Goal: Information Seeking & Learning: Learn about a topic

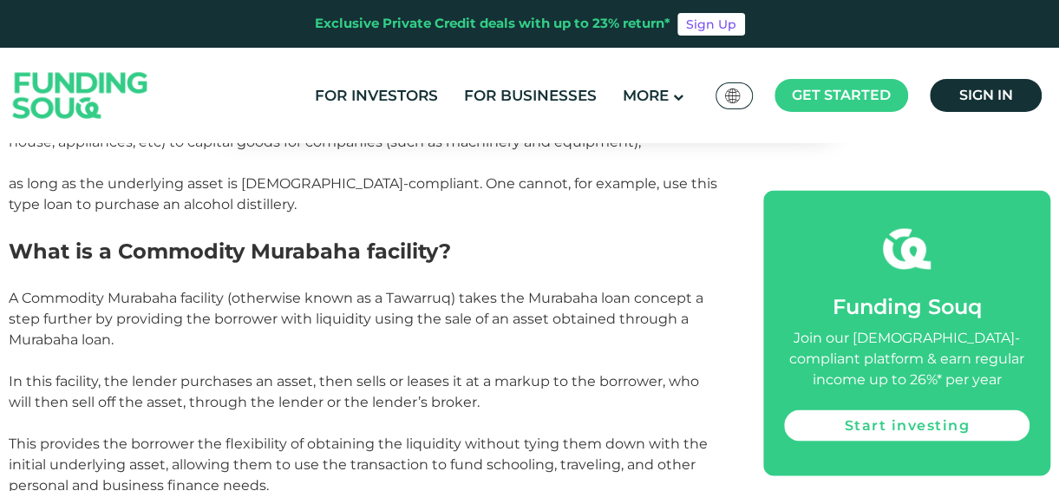
scroll to position [1214, 0]
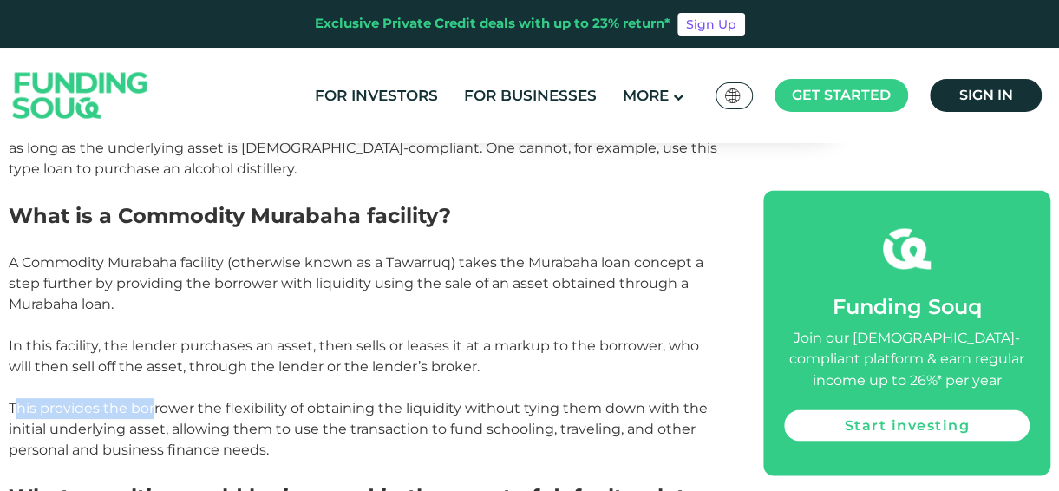
drag, startPoint x: 14, startPoint y: 385, endPoint x: 155, endPoint y: 389, distance: 141.4
click at [155, 398] on p "This provides the borrower the flexibility of obtaining the liquidity without t…" at bounding box center [366, 429] width 715 height 62
drag, startPoint x: 155, startPoint y: 389, endPoint x: 445, endPoint y: 389, distance: 289.7
click at [445, 398] on p "This provides the borrower the flexibility of obtaining the liquidity without t…" at bounding box center [366, 429] width 715 height 62
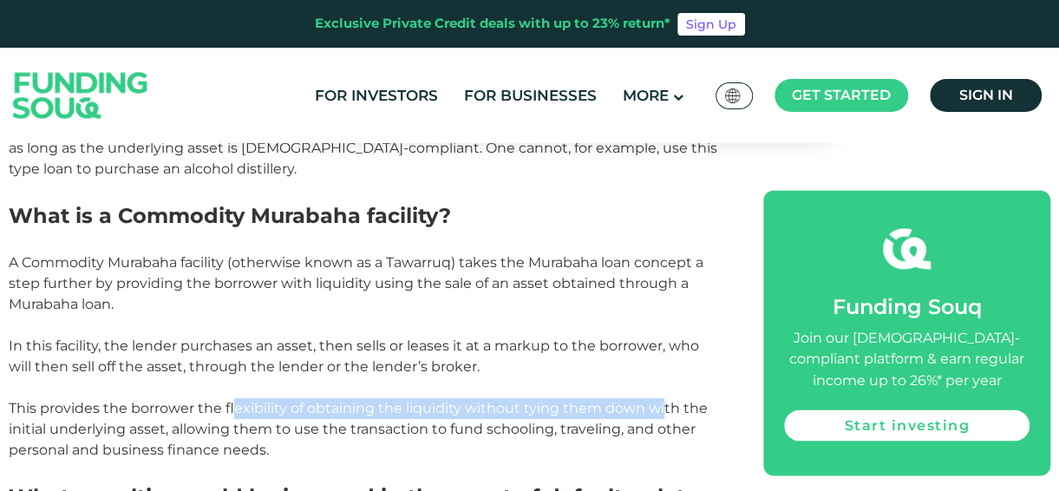
drag, startPoint x: 232, startPoint y: 387, endPoint x: 662, endPoint y: 382, distance: 429.3
click at [662, 398] on p "This provides the borrower the flexibility of obtaining the liquidity without t…" at bounding box center [366, 429] width 715 height 62
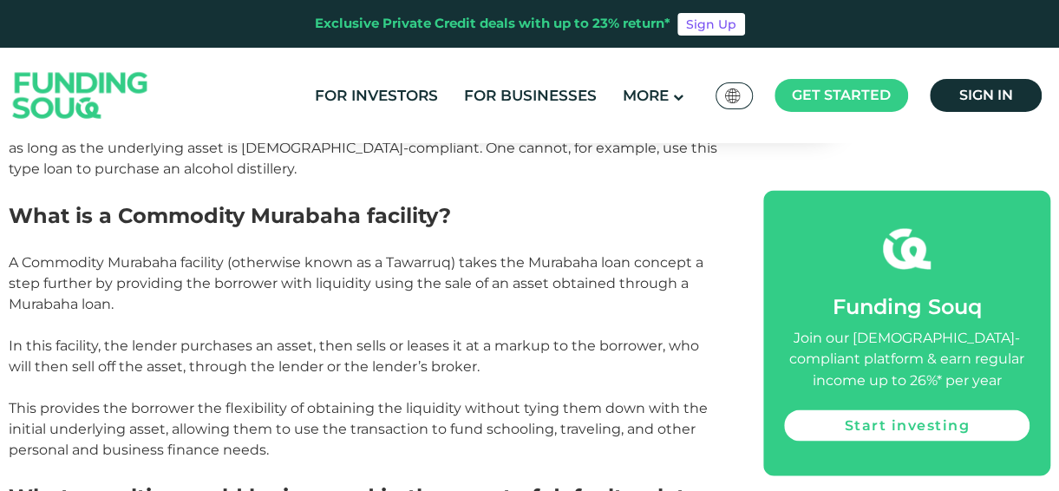
click at [160, 408] on p "This provides the borrower the flexibility of obtaining the liquidity without t…" at bounding box center [366, 429] width 715 height 62
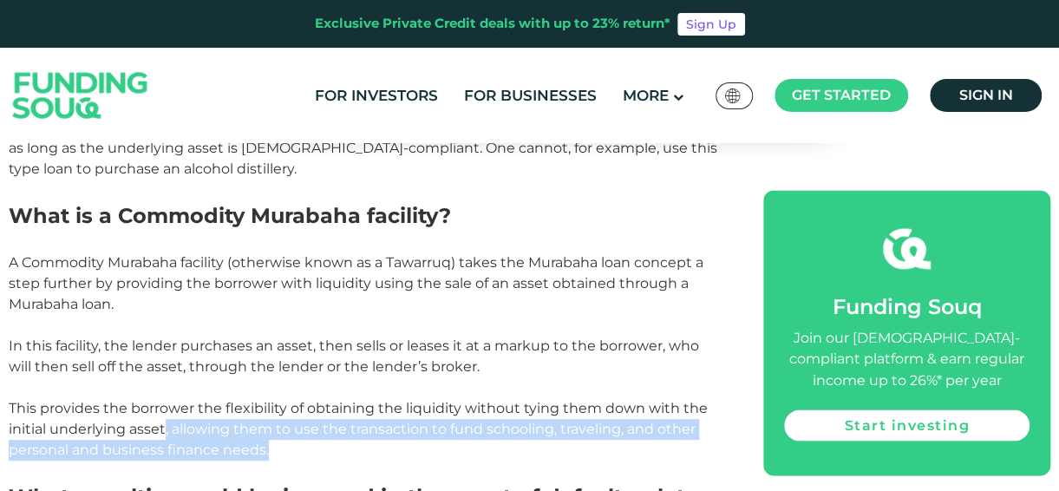
drag, startPoint x: 165, startPoint y: 405, endPoint x: 281, endPoint y: 431, distance: 119.1
click at [281, 431] on p "This provides the borrower the flexibility of obtaining the liquidity without t…" at bounding box center [366, 429] width 715 height 62
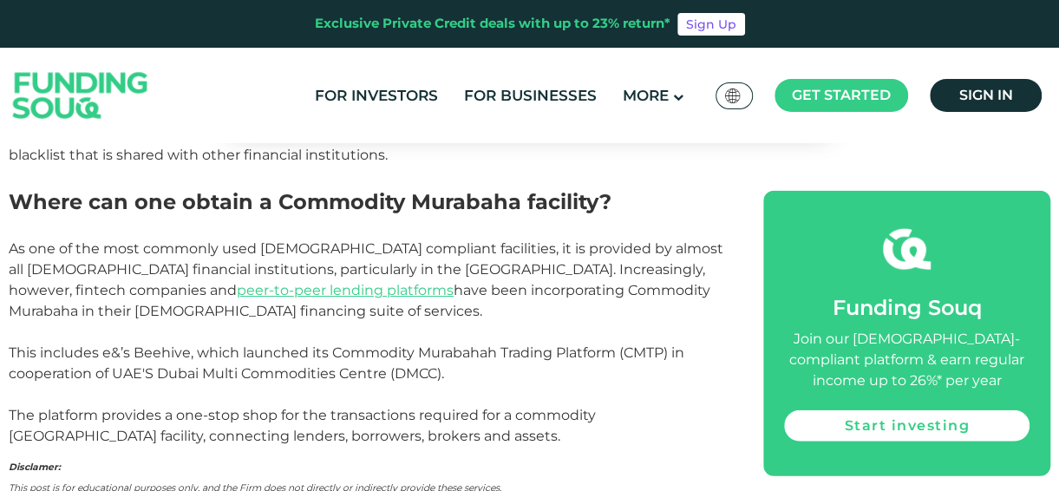
scroll to position [1648, 0]
